Goal: Find specific page/section: Find specific page/section

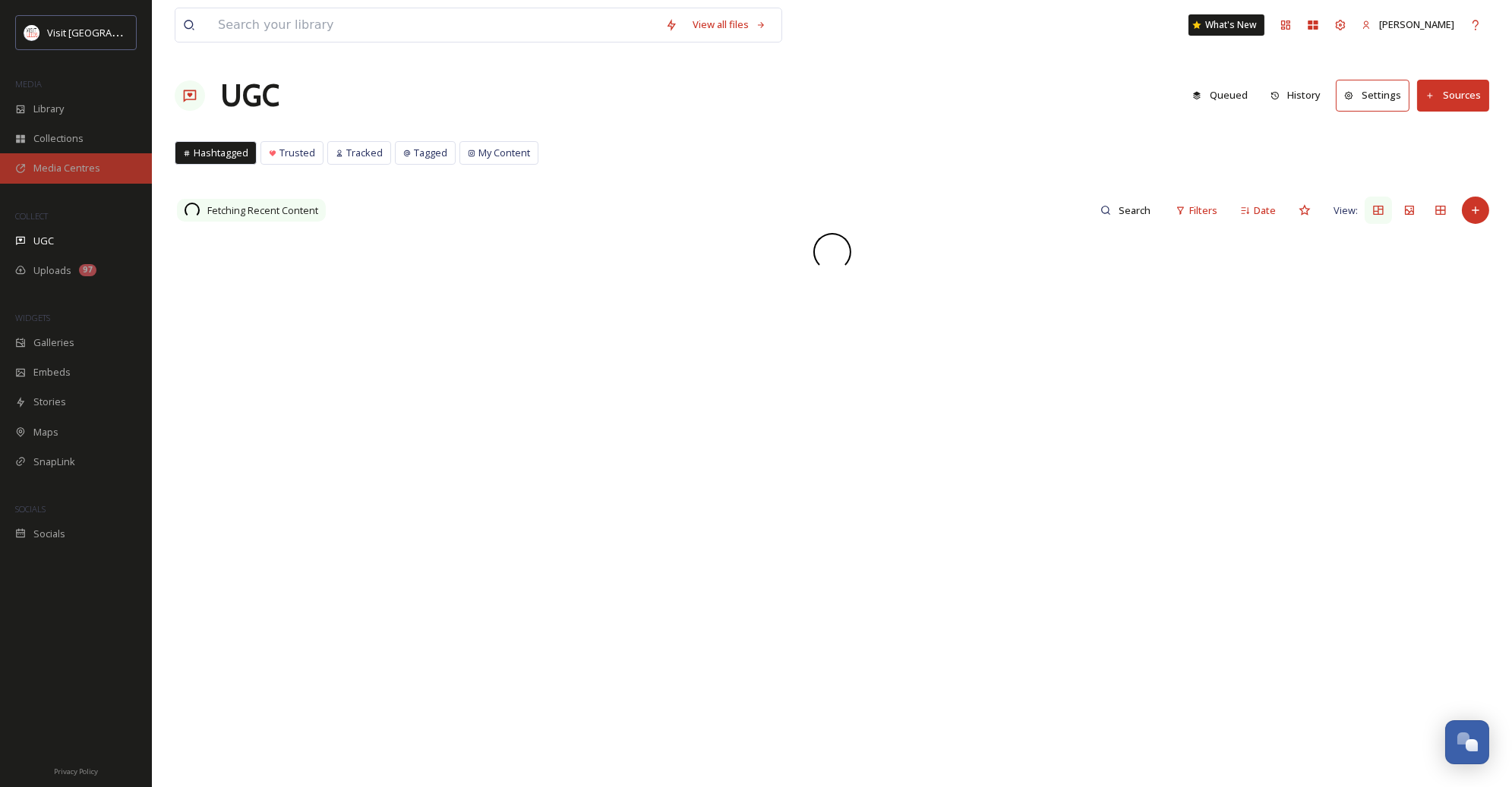
click at [60, 161] on span "Media Centres" at bounding box center [67, 168] width 67 height 15
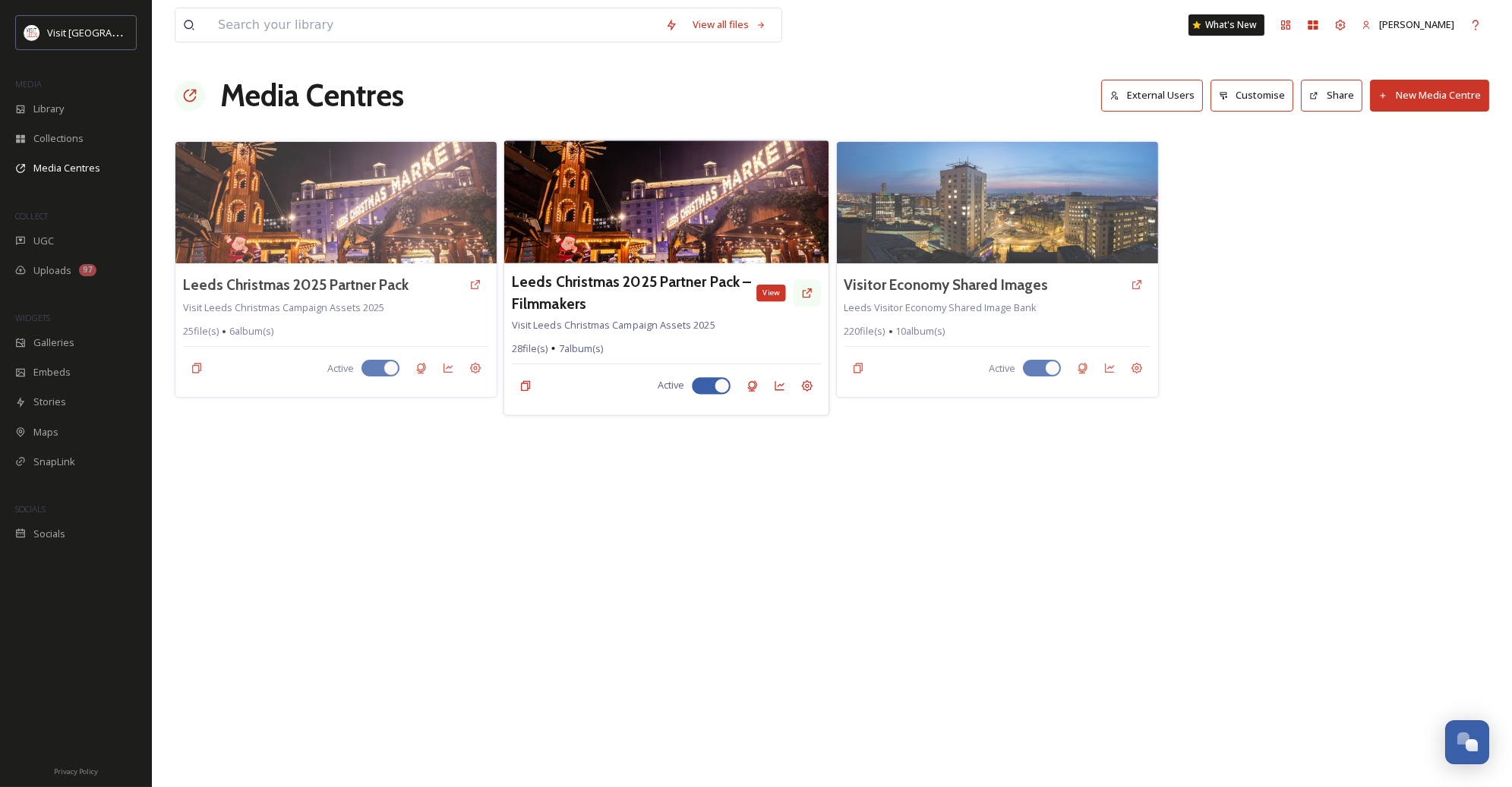
click at [807, 294] on icon at bounding box center [807, 293] width 9 height 9
click at [804, 378] on div "Settings" at bounding box center [808, 386] width 28 height 28
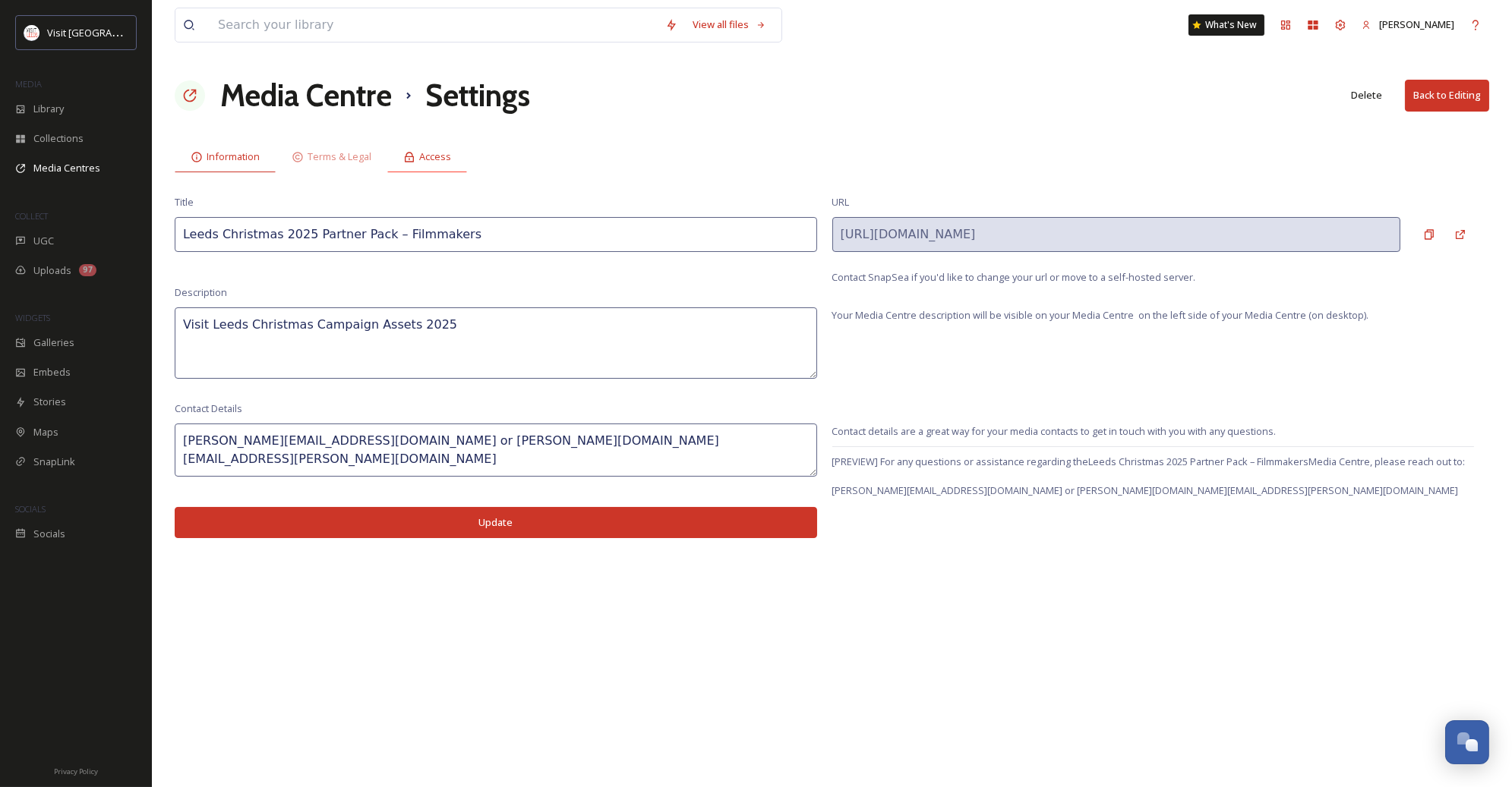
click at [432, 158] on span "Access" at bounding box center [435, 157] width 32 height 15
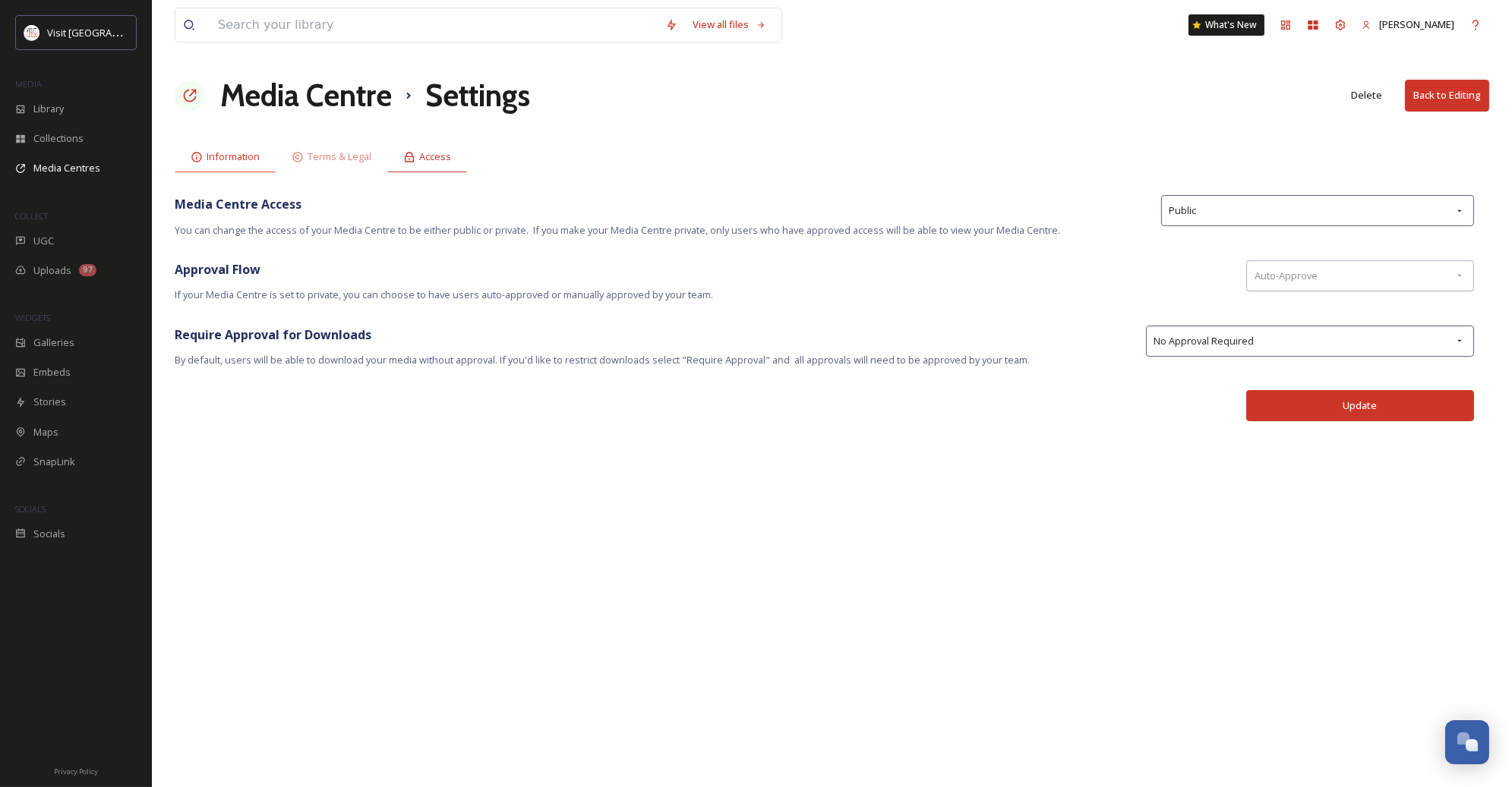
click at [241, 151] on span "Information" at bounding box center [233, 157] width 53 height 15
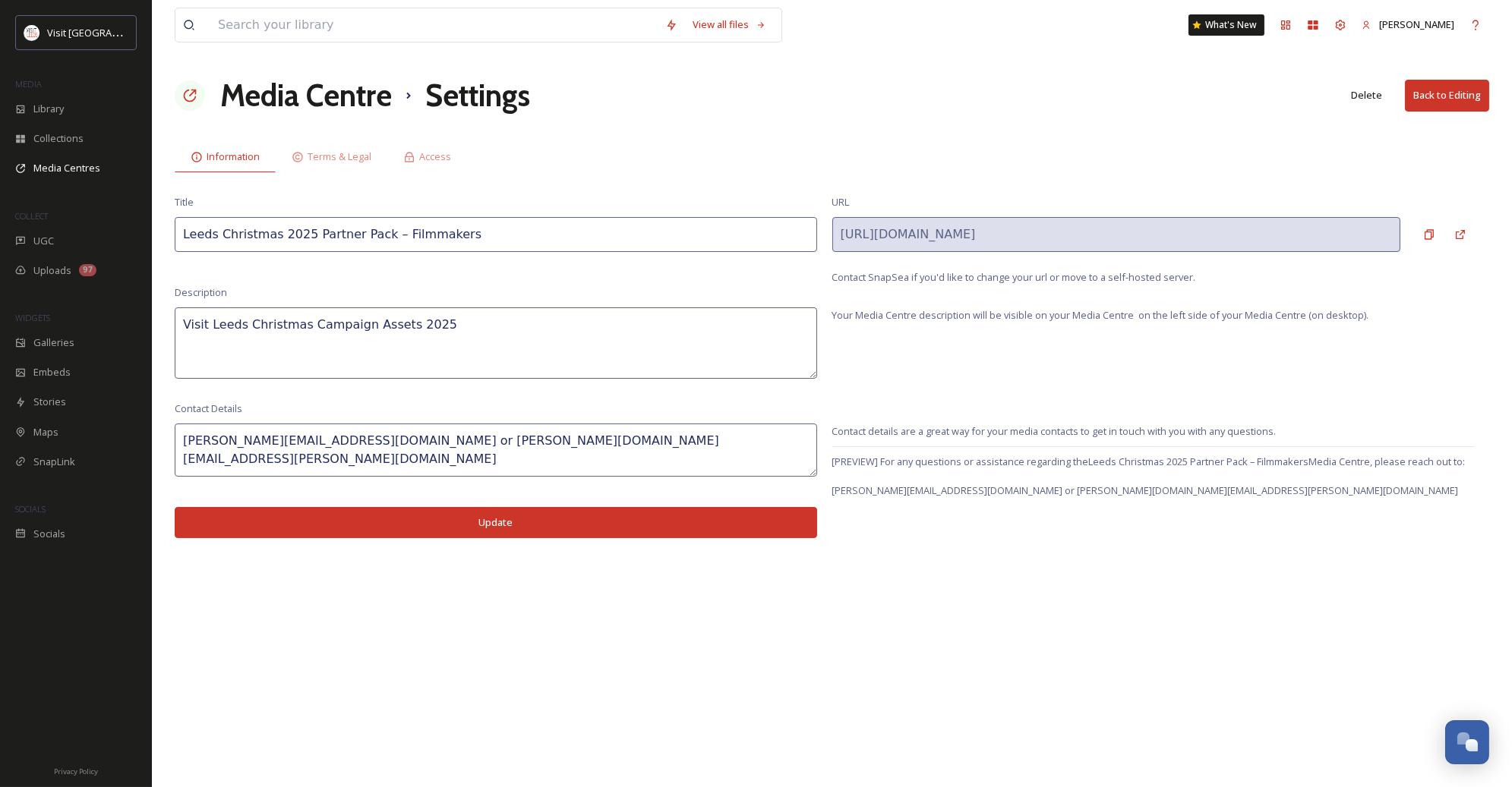
click at [189, 95] on icon at bounding box center [190, 96] width 13 height 13
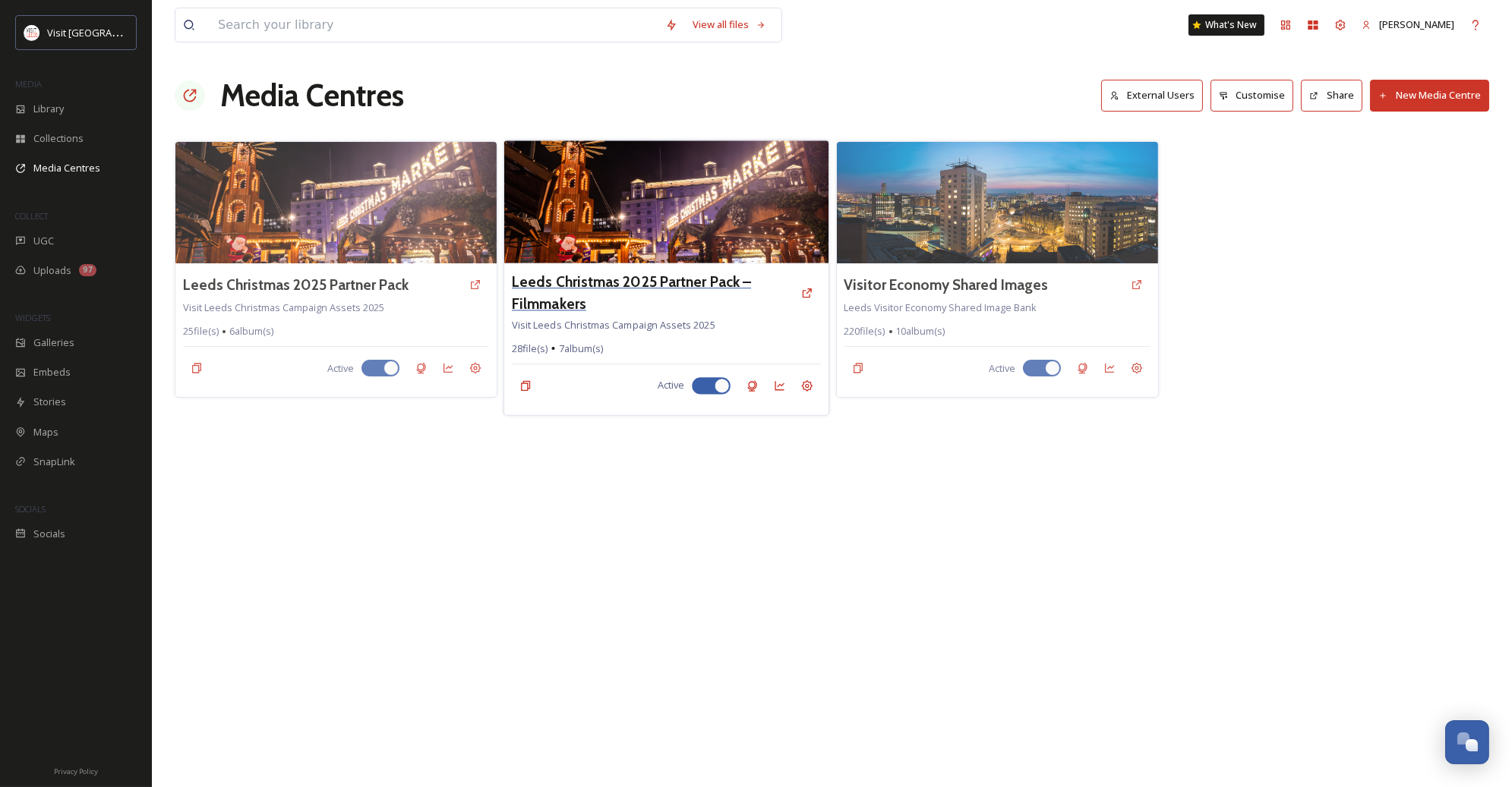
click at [619, 288] on h3 "Leeds Christmas 2025 Partner Pack – Filmmakers" at bounding box center [652, 293] width 282 height 44
